Goal: Task Accomplishment & Management: Manage account settings

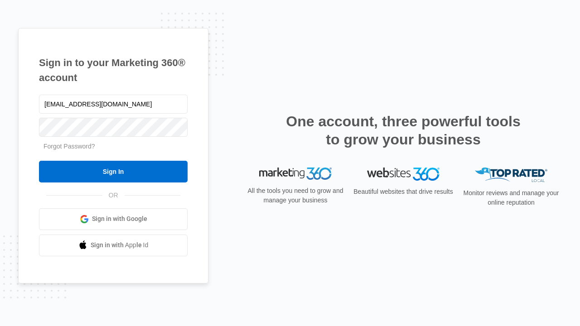
type input "dankie614@gmail.com"
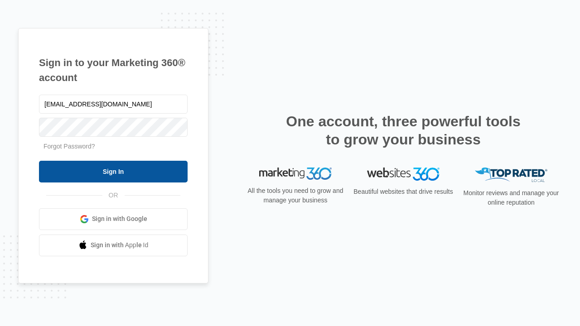
click at [113, 171] on input "Sign In" at bounding box center [113, 172] width 149 height 22
